Goal: Transaction & Acquisition: Purchase product/service

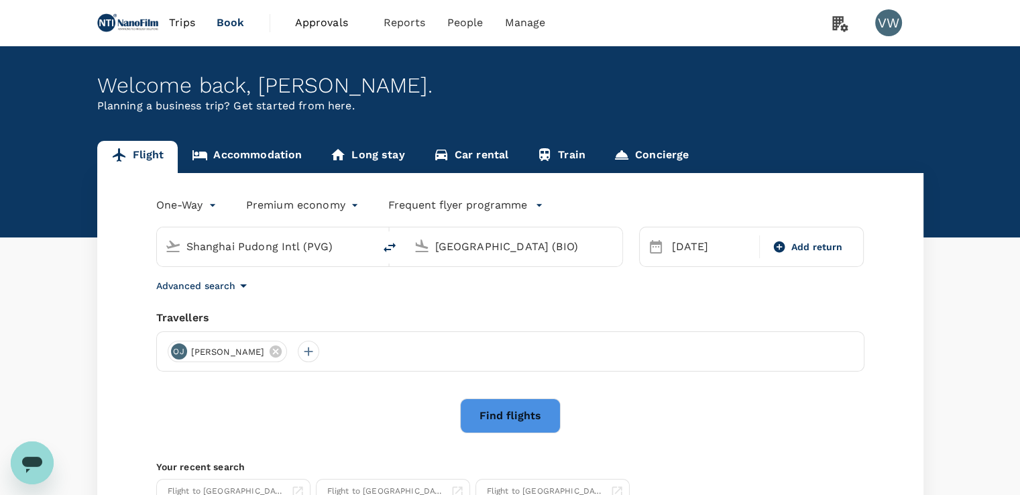
drag, startPoint x: 342, startPoint y: 244, endPoint x: 0, endPoint y: 215, distance: 343.1
click at [0, 215] on div "Flight Accommodation Long stay Car rental Train Concierge One-Way oneway Premiu…" at bounding box center [510, 347] width 1020 height 412
drag, startPoint x: 226, startPoint y: 247, endPoint x: 95, endPoint y: 245, distance: 130.8
click at [95, 245] on div "Flight Accommodation Long stay Car rental Train Concierge One-Way oneway Premiu…" at bounding box center [510, 347] width 858 height 412
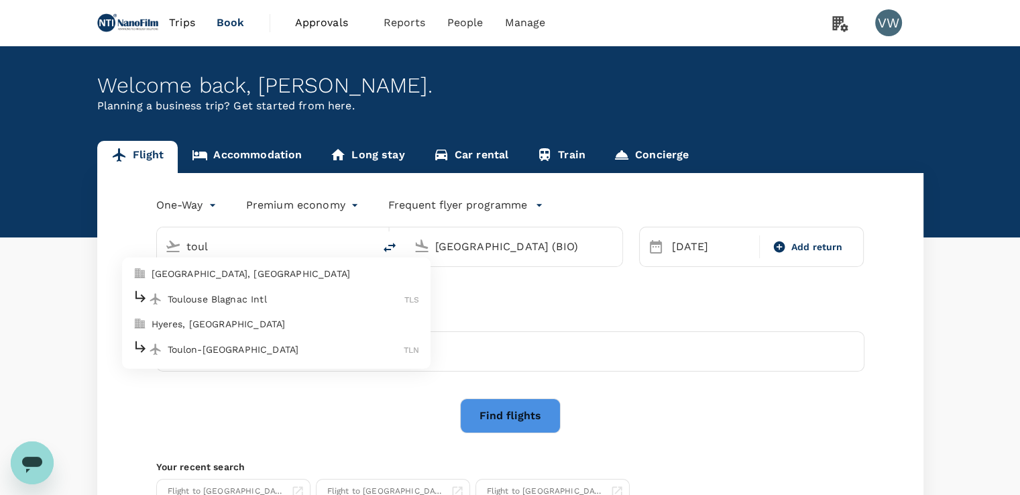
click at [235, 294] on p "Toulouse Blagnac Intl" at bounding box center [286, 298] width 237 height 13
type input "Toulouse Blagnac Intl (TLS)"
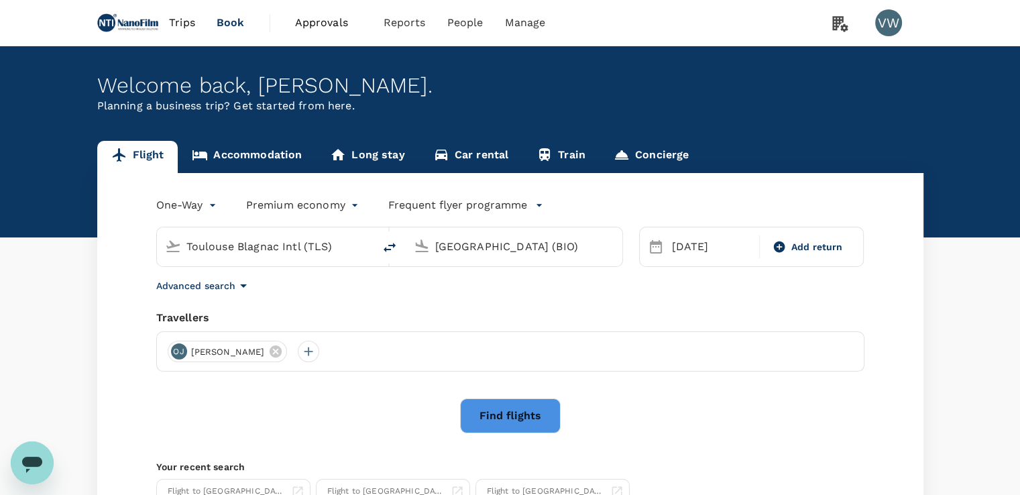
click at [503, 243] on input "[GEOGRAPHIC_DATA] (BIO)" at bounding box center [514, 246] width 159 height 21
type input "Toulouse BlBilbao (BIO)agnac Intl (TLS)"
type input "[GEOGRAPHIC_DATA] (BIO)"
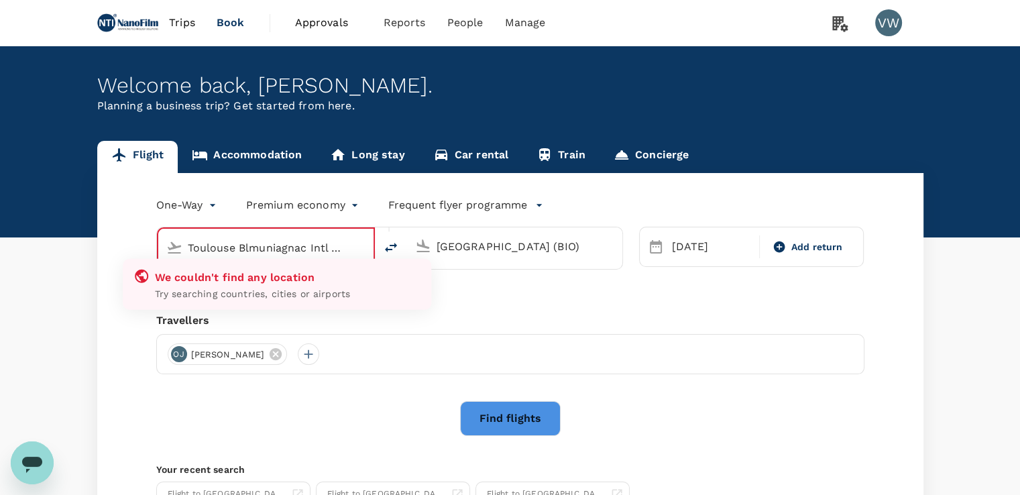
type input "Toulouse Blagnac Intl (TLS)"
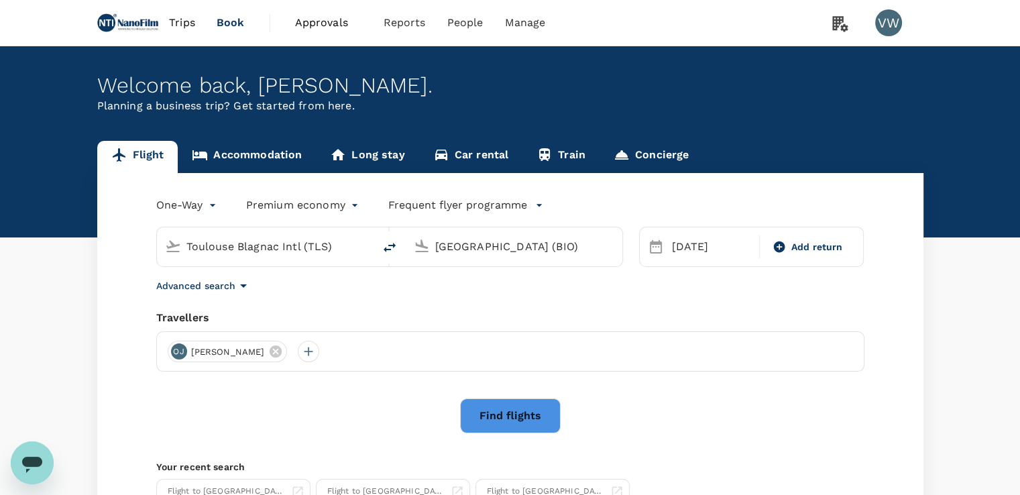
click at [454, 245] on input "[GEOGRAPHIC_DATA] (BIO)" at bounding box center [514, 246] width 159 height 21
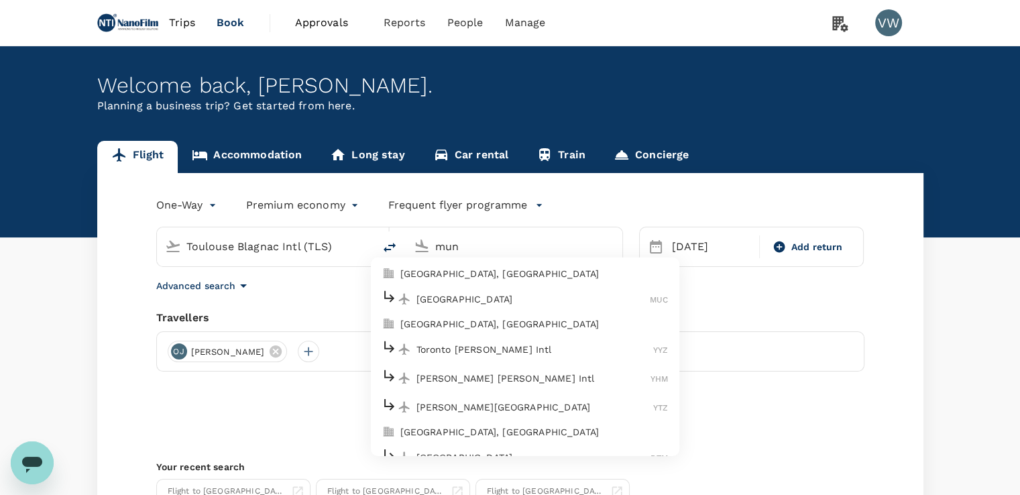
click at [474, 292] on p "[GEOGRAPHIC_DATA]" at bounding box center [533, 298] width 234 height 13
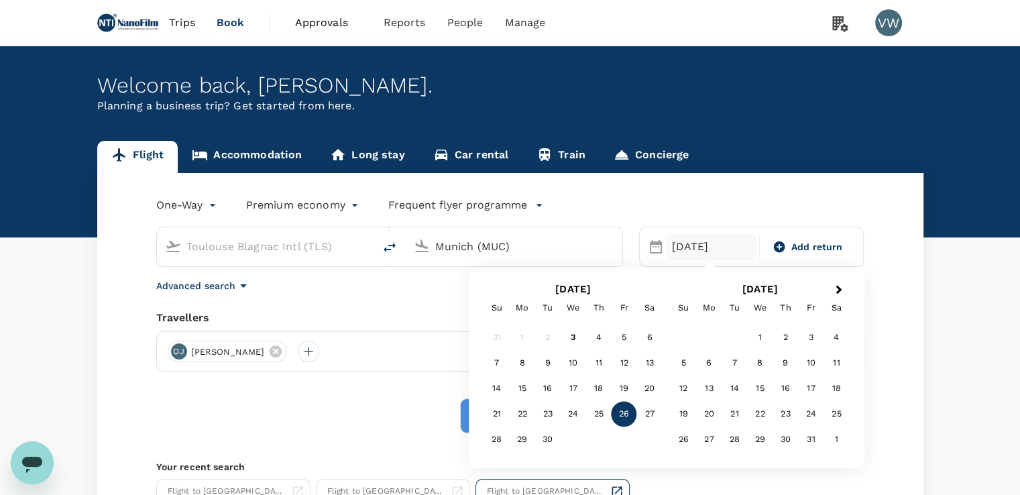
type input "Munich (MUC)"
click at [555, 363] on div "9" at bounding box center [547, 363] width 25 height 25
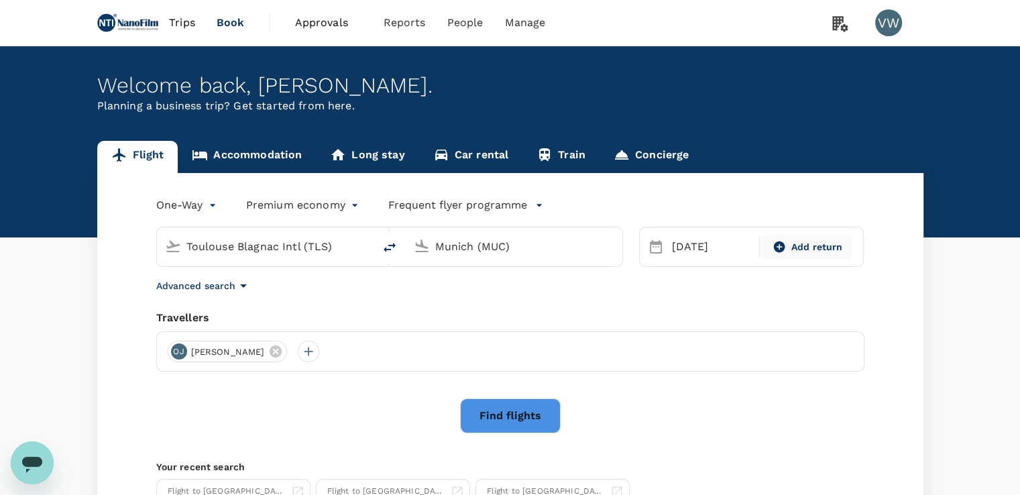
click at [823, 247] on span "Add return" at bounding box center [817, 247] width 52 height 14
type input "roundtrip"
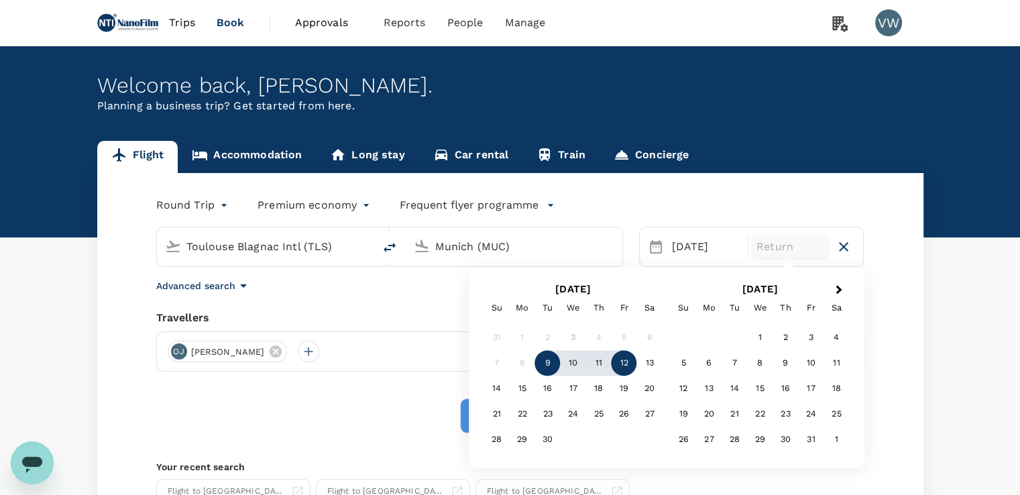
click at [616, 364] on div "12" at bounding box center [623, 363] width 25 height 25
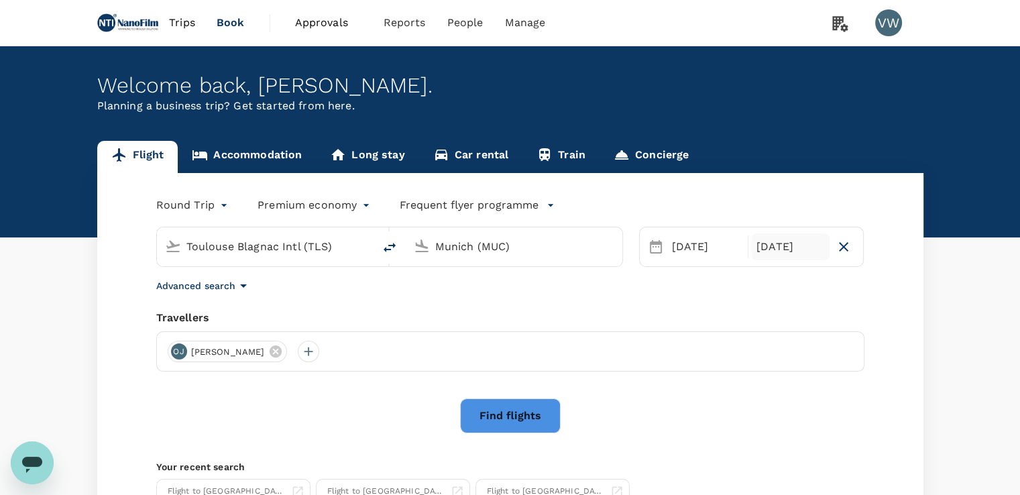
click at [479, 422] on button "Find flights" at bounding box center [510, 415] width 101 height 35
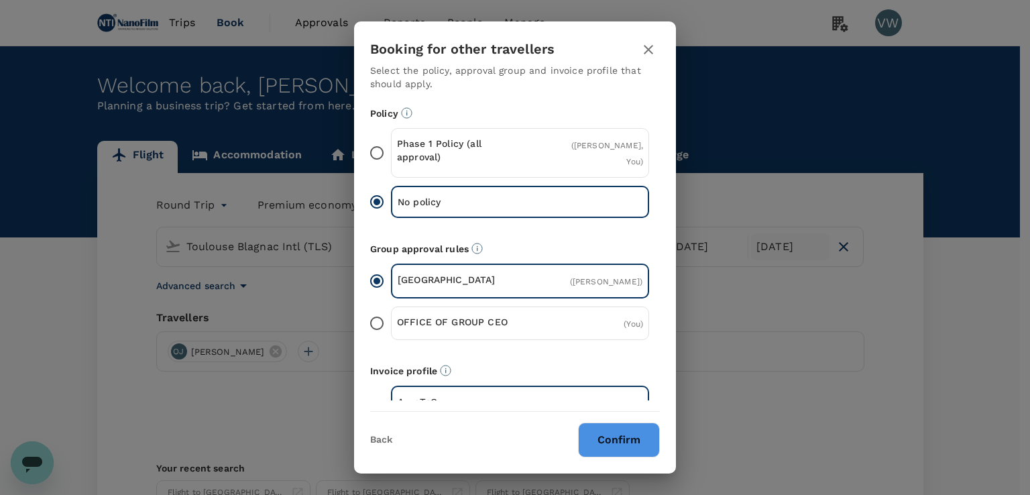
scroll to position [134, 0]
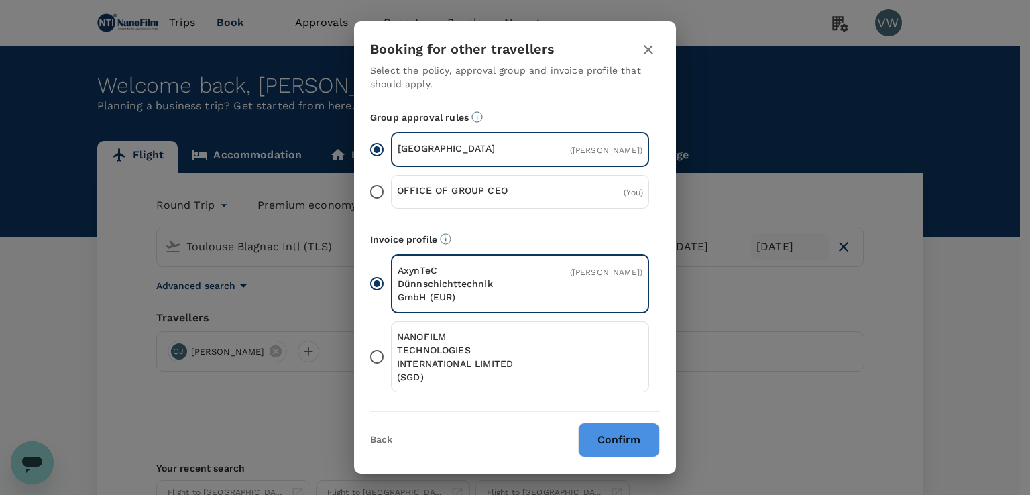
click at [483, 366] on p "NANOFILM TECHNOLOGIES INTERNATIONAL LIMITED (SGD)" at bounding box center [458, 357] width 123 height 54
click at [391, 366] on input "NANOFILM TECHNOLOGIES INTERNATIONAL LIMITED (SGD)" at bounding box center [377, 357] width 28 height 28
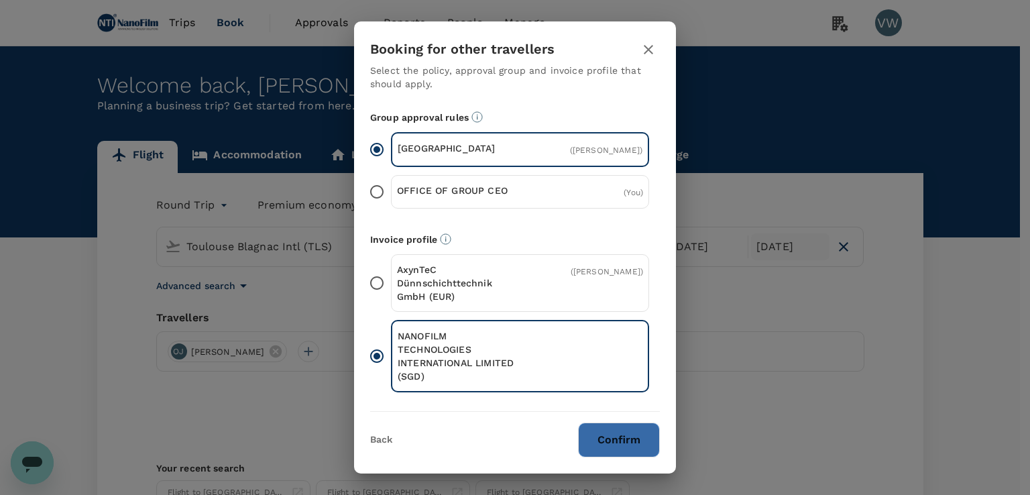
click at [599, 454] on button "Confirm" at bounding box center [619, 439] width 82 height 35
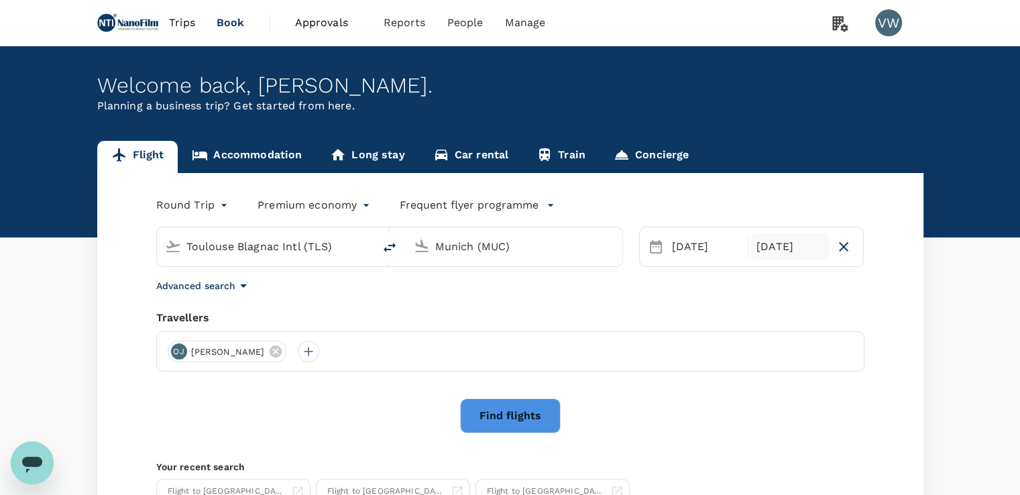
click at [524, 411] on button "Find flights" at bounding box center [510, 415] width 101 height 35
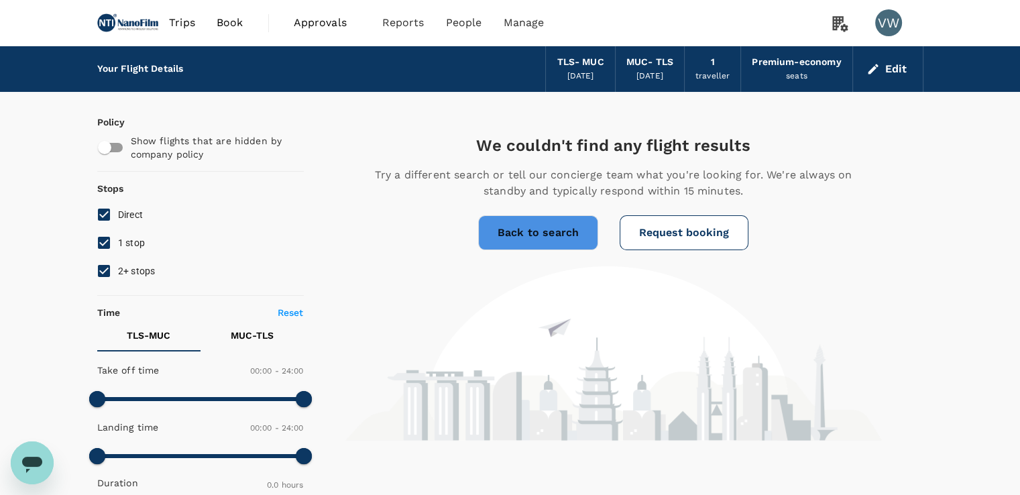
click at [136, 248] on span "1 stop" at bounding box center [131, 243] width 27 height 16
click at [118, 248] on input "1 stop" at bounding box center [104, 243] width 28 height 28
checkbox input "false"
click at [134, 273] on span "2+ stops" at bounding box center [137, 270] width 38 height 11
click at [118, 273] on input "2+ stops" at bounding box center [104, 271] width 28 height 28
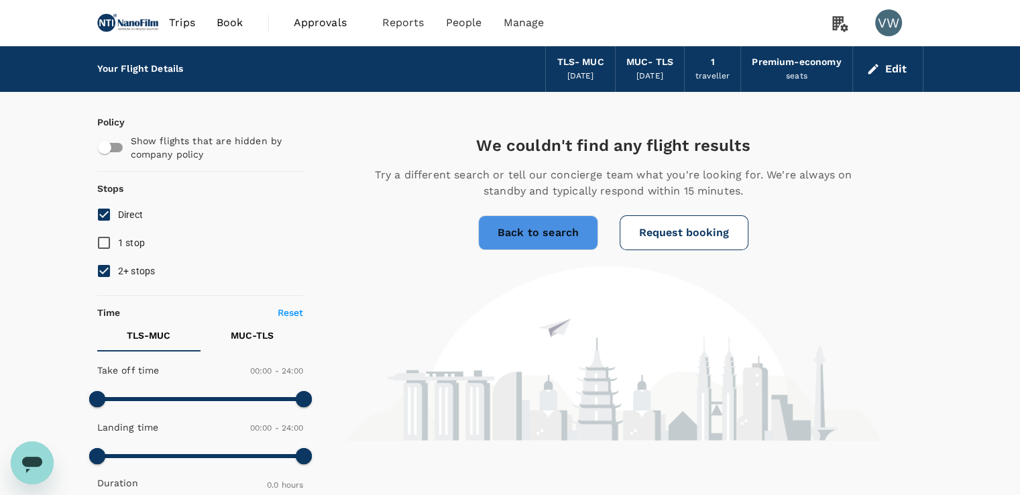
checkbox input "false"
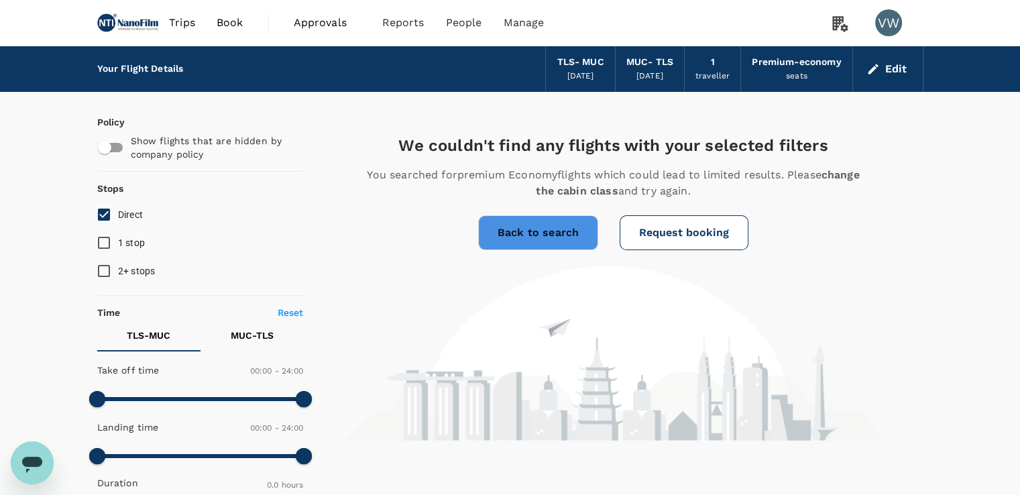
click at [798, 60] on div "Premium-economy" at bounding box center [796, 62] width 89 height 15
click at [883, 65] on button "Edit" at bounding box center [888, 68] width 48 height 21
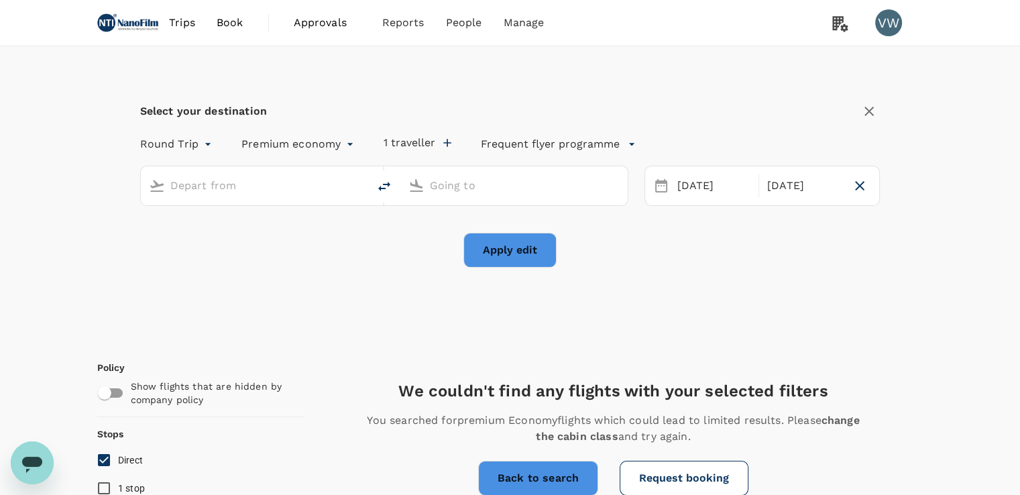
type input "Toulouse Blagnac Intl (TLS)"
type input "Munich (MUC)"
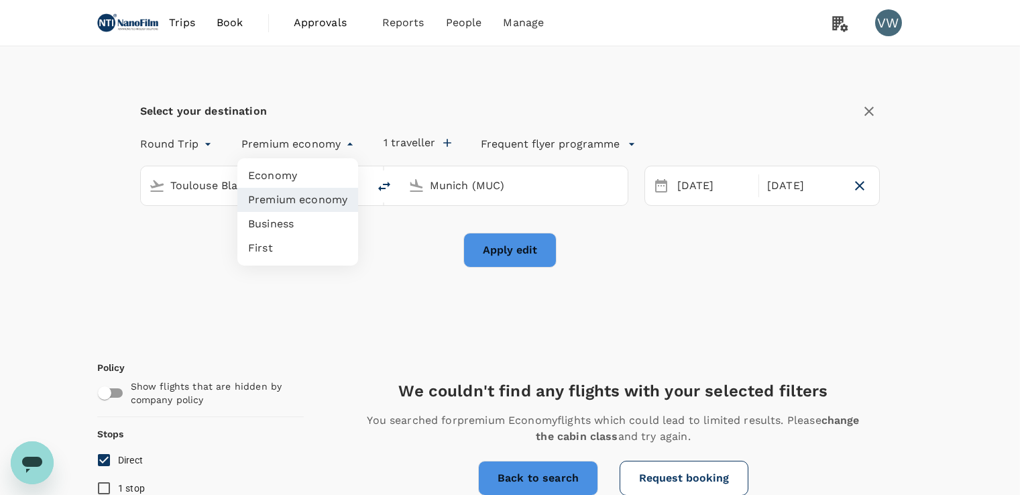
click at [287, 178] on li "Economy" at bounding box center [297, 176] width 121 height 24
type input "economy"
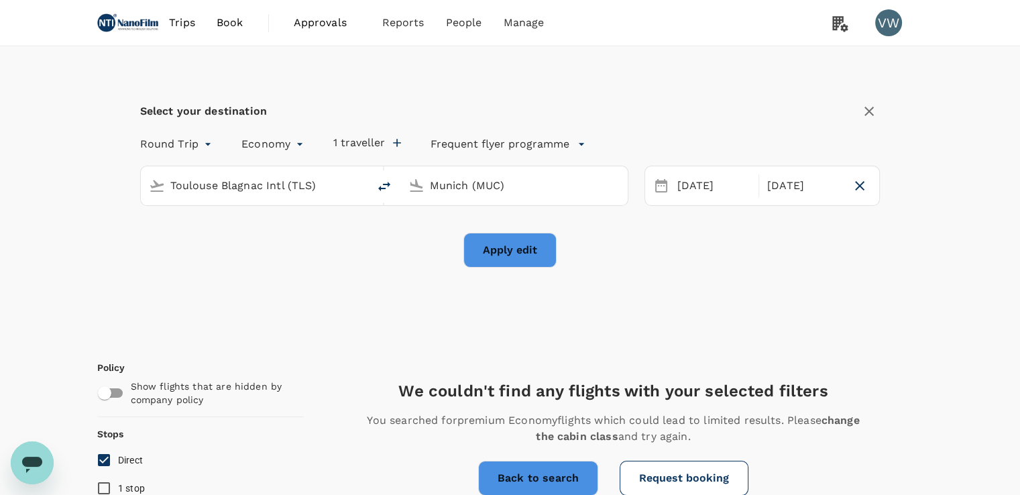
click at [496, 248] on button "Apply edit" at bounding box center [509, 250] width 93 height 35
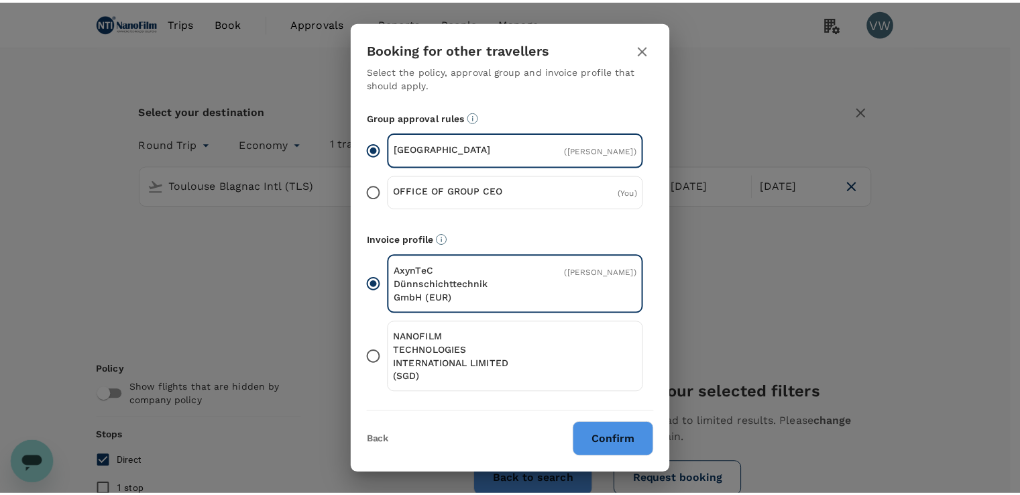
scroll to position [147, 0]
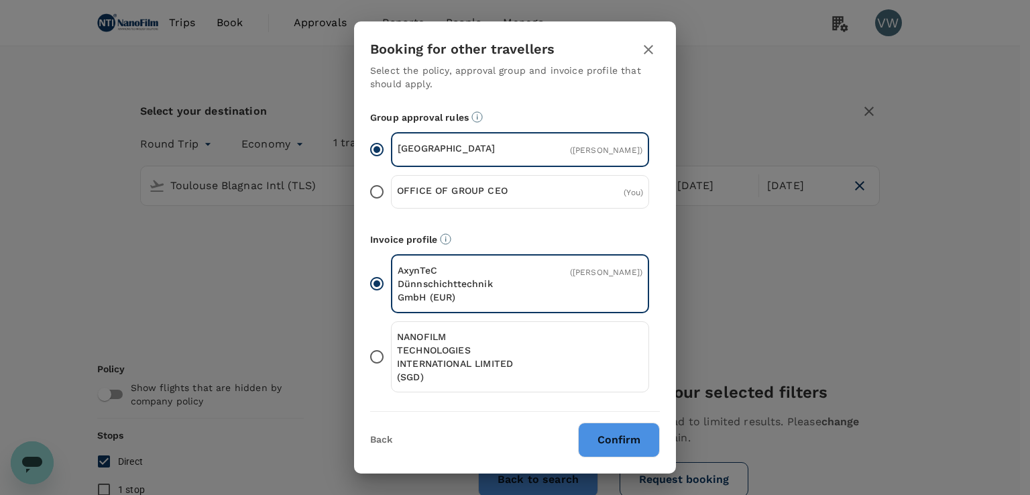
click at [451, 377] on p "NANOFILM TECHNOLOGIES INTERNATIONAL LIMITED (SGD)" at bounding box center [458, 357] width 123 height 54
click at [391, 371] on input "NANOFILM TECHNOLOGIES INTERNATIONAL LIMITED (SGD)" at bounding box center [377, 357] width 28 height 28
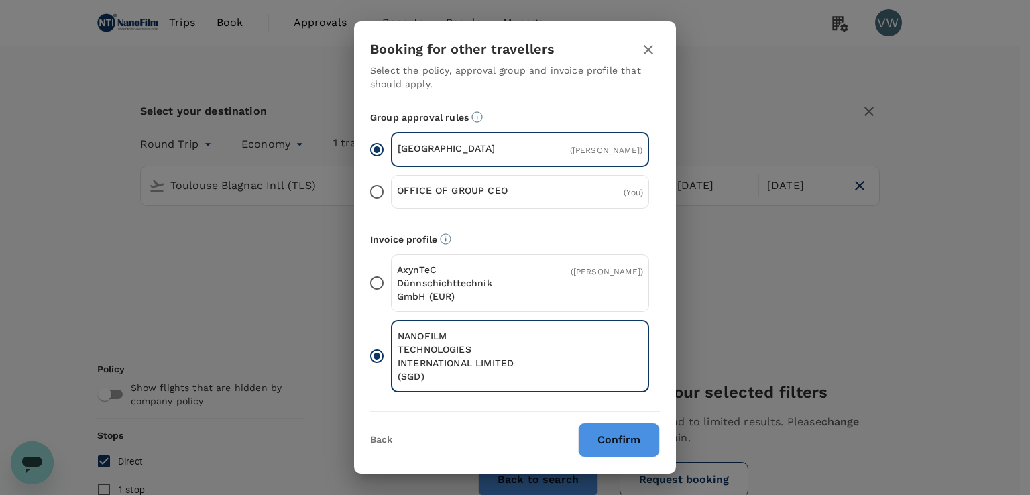
click at [611, 443] on button "Confirm" at bounding box center [619, 439] width 82 height 35
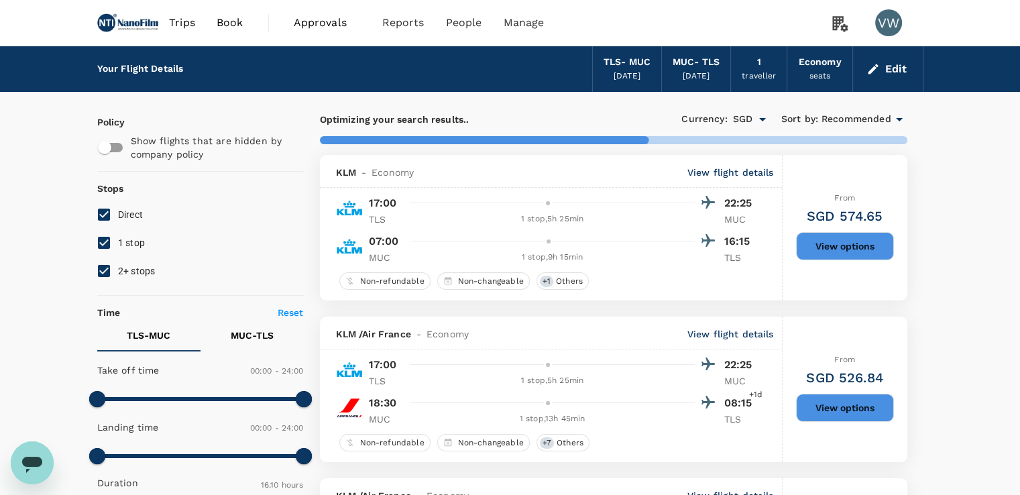
type input "SGD"
type input "1440"
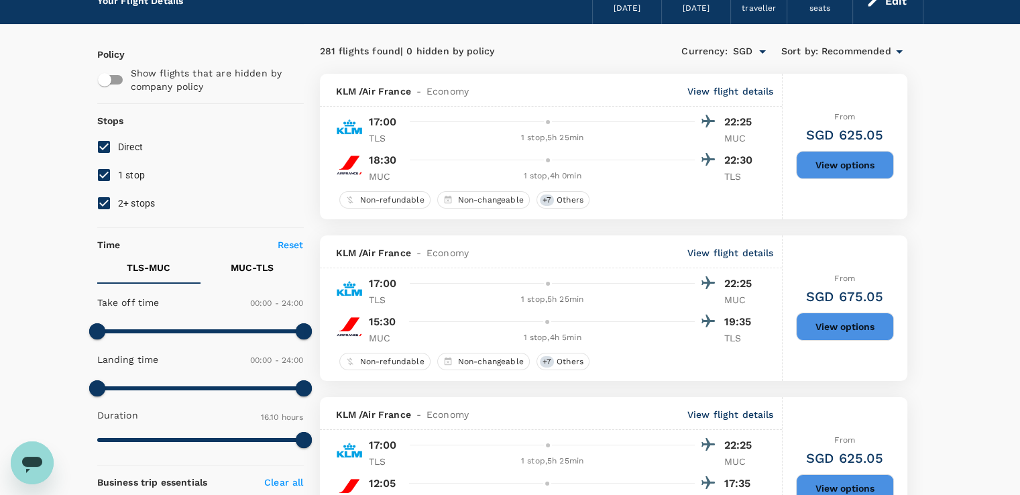
scroll to position [67, 0]
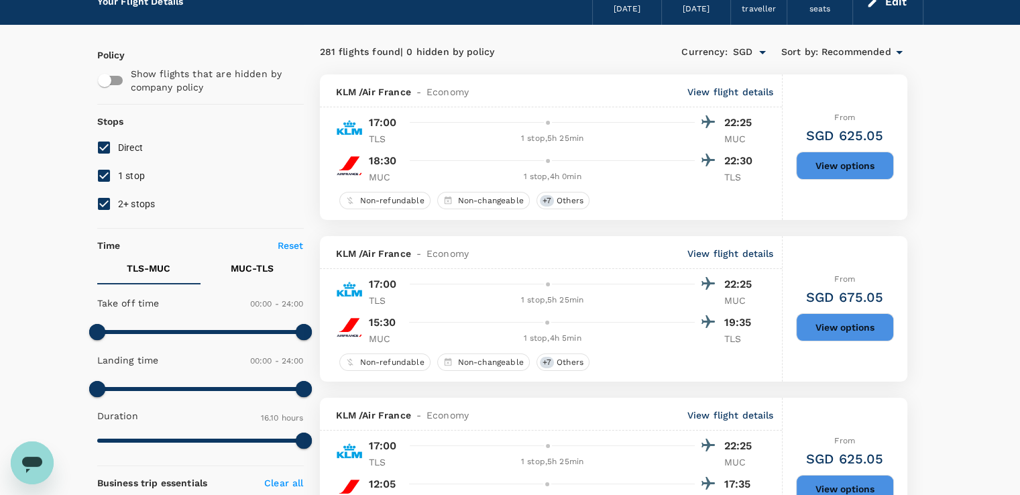
click at [144, 174] on span "1 stop" at bounding box center [131, 175] width 27 height 11
click at [118, 174] on input "1 stop" at bounding box center [104, 176] width 28 height 28
checkbox input "false"
click at [134, 194] on label "2+ stops" at bounding box center [191, 204] width 203 height 28
click at [118, 194] on input "2+ stops" at bounding box center [104, 204] width 28 height 28
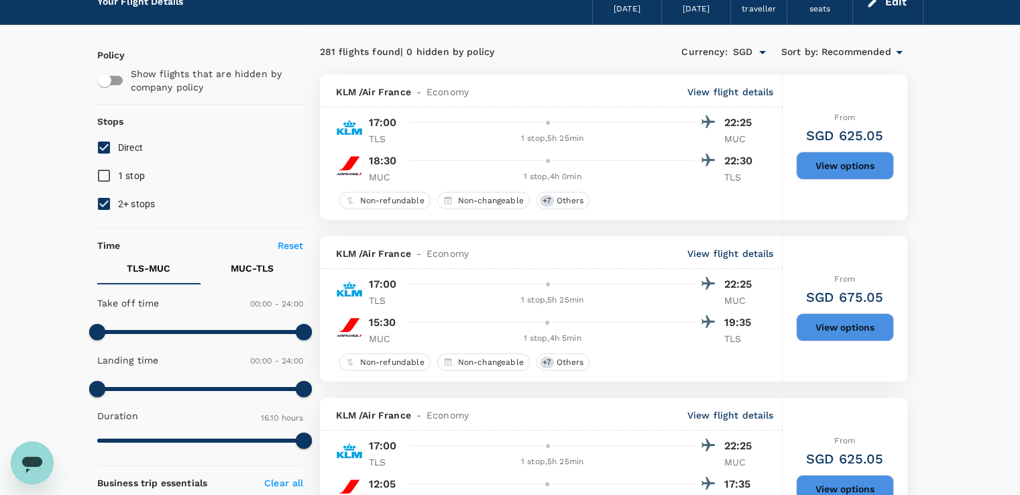
checkbox input "false"
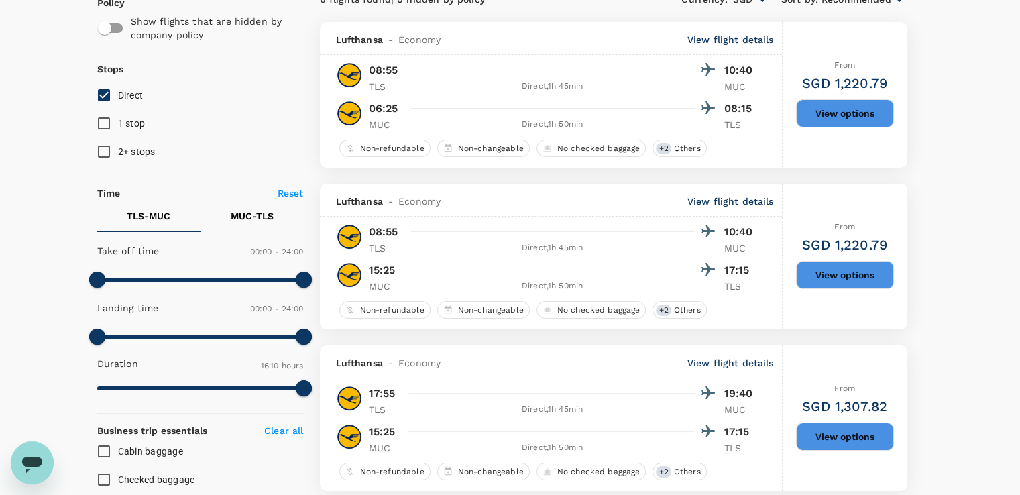
scroll to position [201, 0]
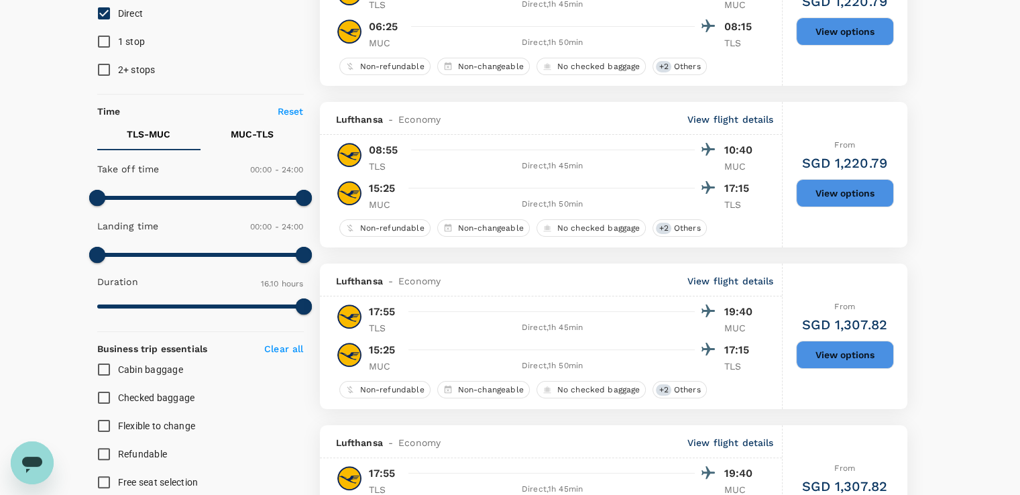
click at [837, 356] on button "View options" at bounding box center [845, 355] width 98 height 28
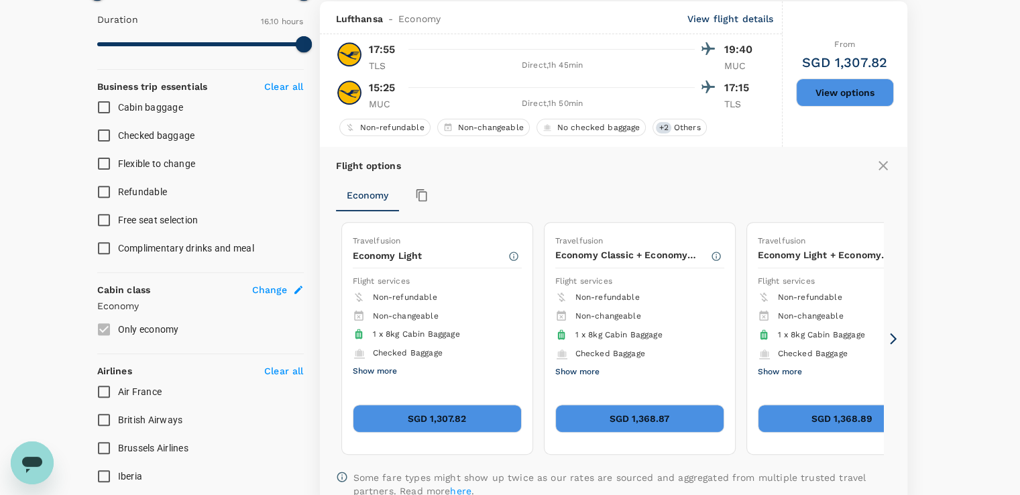
scroll to position [465, 0]
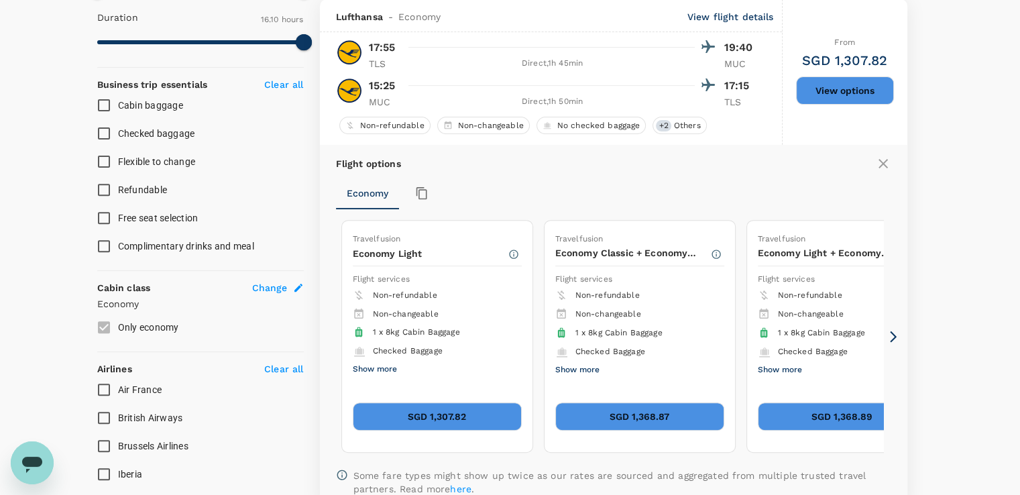
click at [416, 406] on button "SGD 1,307.82" at bounding box center [437, 416] width 169 height 28
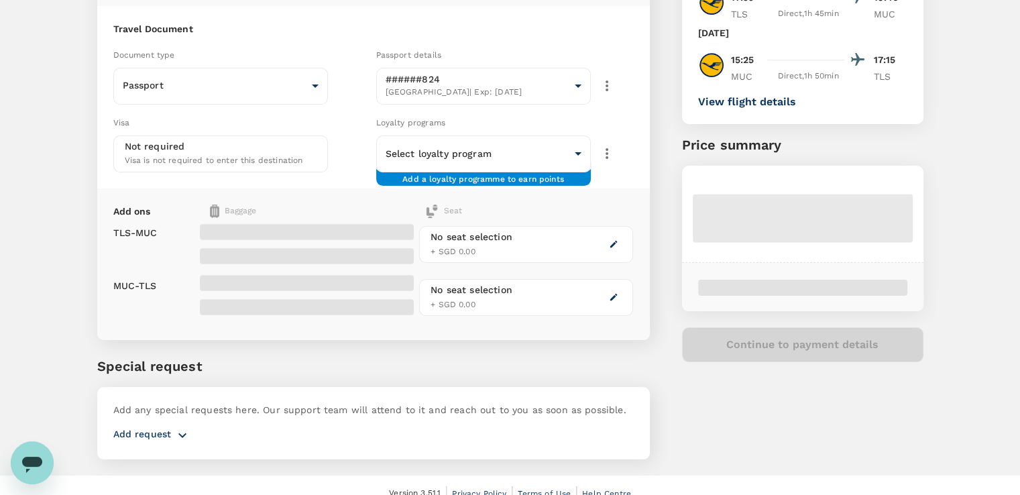
scroll to position [67, 0]
